Goal: Information Seeking & Learning: Find specific fact

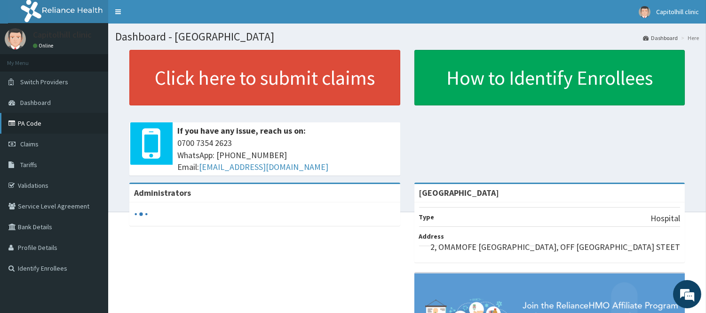
click at [29, 119] on link "PA Code" at bounding box center [54, 123] width 108 height 21
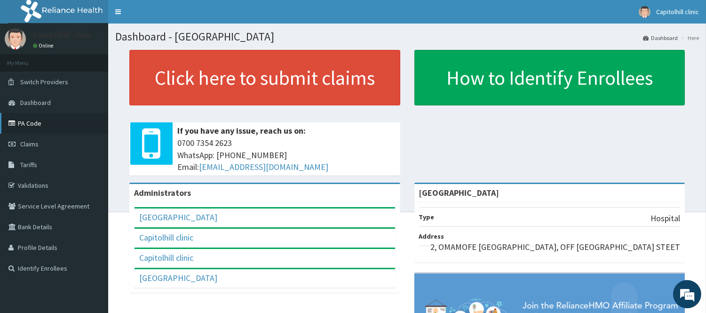
click at [33, 125] on link "PA Code" at bounding box center [54, 123] width 108 height 21
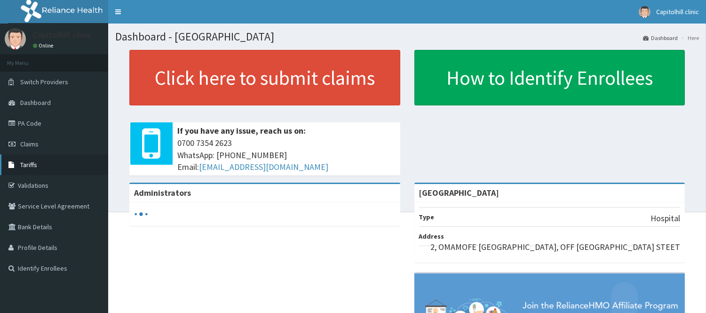
click at [25, 163] on span "Tariffs" at bounding box center [28, 164] width 17 height 8
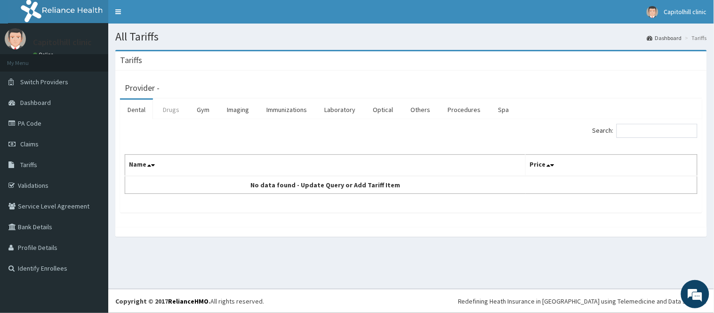
click at [176, 113] on link "Drugs" at bounding box center [171, 110] width 32 height 20
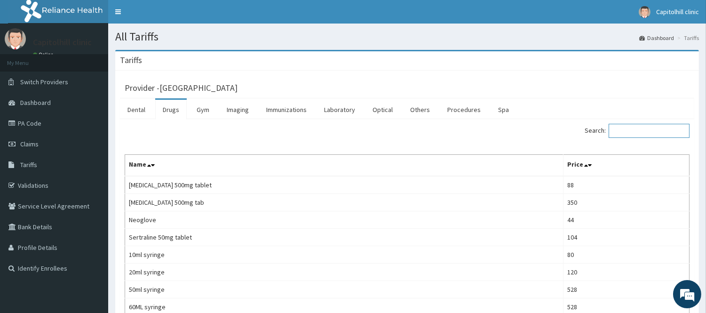
click at [629, 133] on input "Search:" at bounding box center [649, 131] width 81 height 14
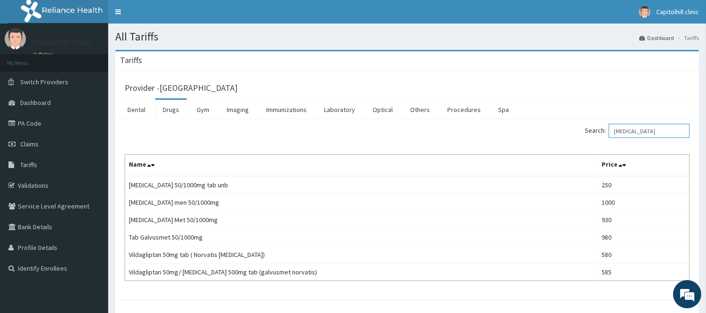
type input "GALVUS"
